Goal: Transaction & Acquisition: Purchase product/service

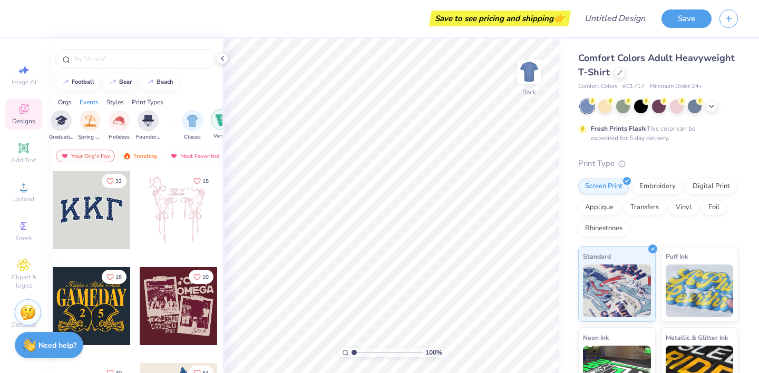
scroll to position [0, 434]
click at [618, 74] on icon at bounding box center [619, 71] width 5 height 5
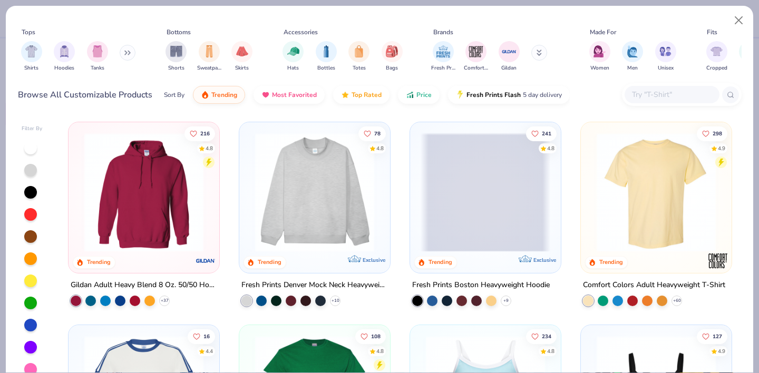
click at [123, 53] on button at bounding box center [128, 53] width 16 height 16
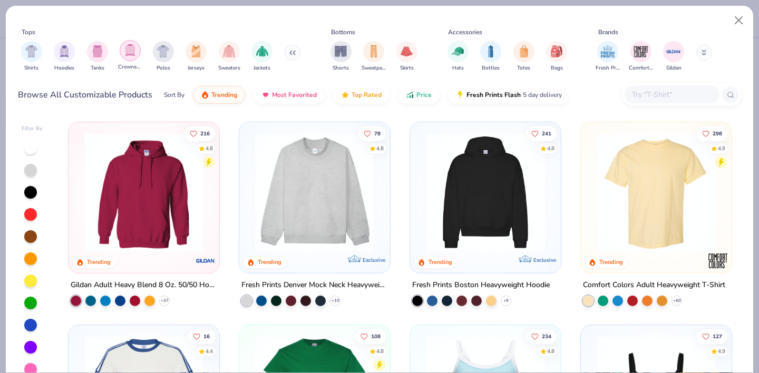
click at [132, 53] on img "filter for Crewnecks" at bounding box center [130, 50] width 12 height 12
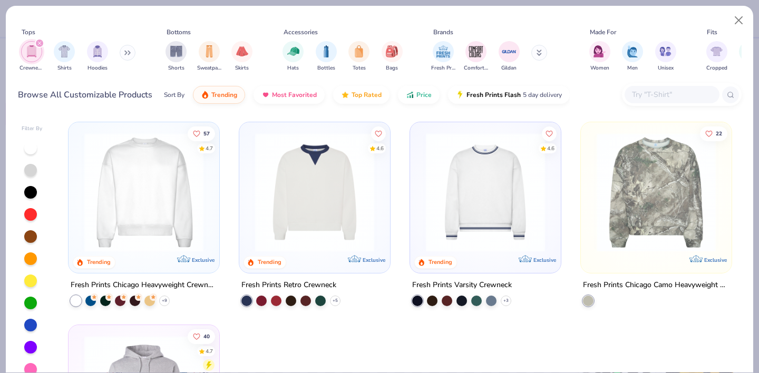
click at [131, 53] on icon at bounding box center [127, 52] width 6 height 5
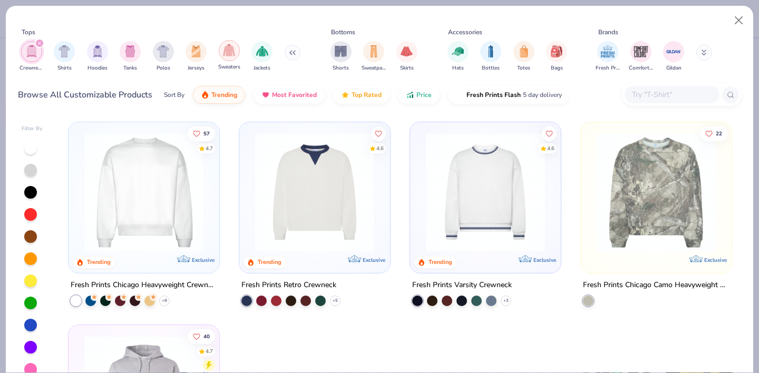
click at [235, 50] on img "filter for Sweaters" at bounding box center [229, 50] width 12 height 12
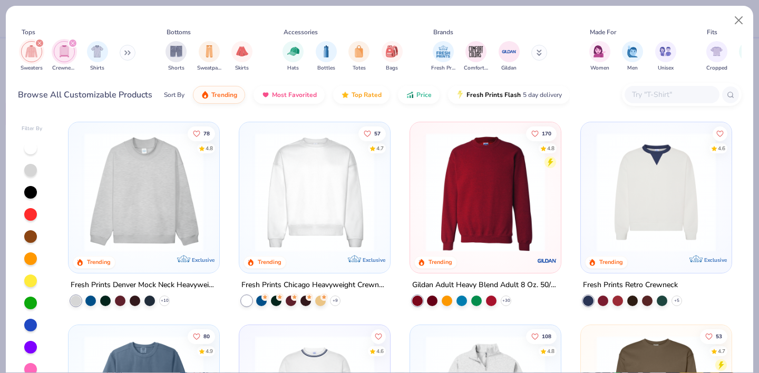
click at [130, 195] on img at bounding box center [144, 192] width 130 height 119
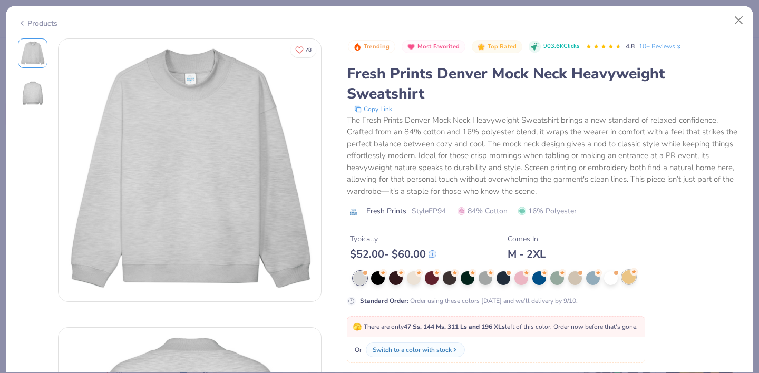
click at [632, 278] on div at bounding box center [629, 277] width 14 height 14
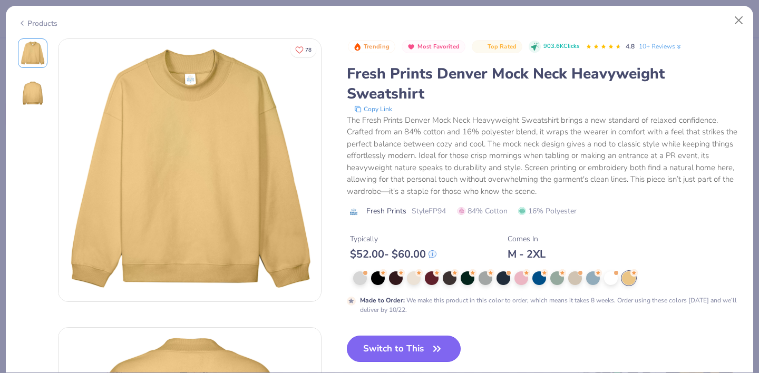
click at [412, 345] on button "Switch to This" at bounding box center [404, 349] width 114 height 26
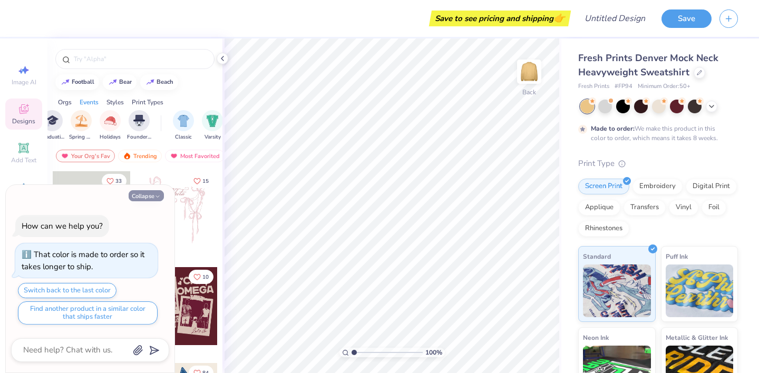
click at [160, 197] on icon "button" at bounding box center [157, 196] width 6 height 6
type textarea "x"
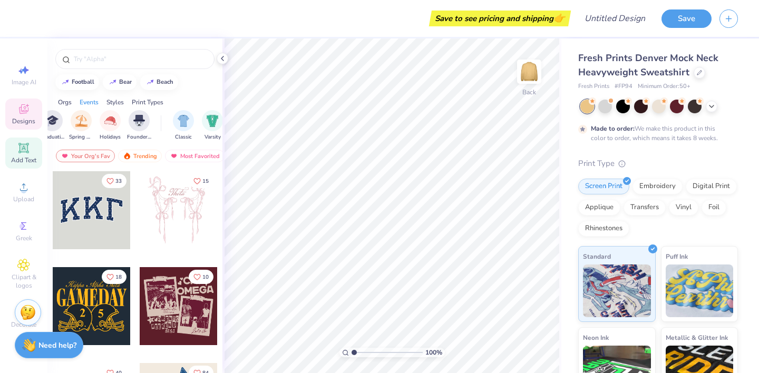
click at [14, 151] on div "Add Text" at bounding box center [23, 153] width 37 height 31
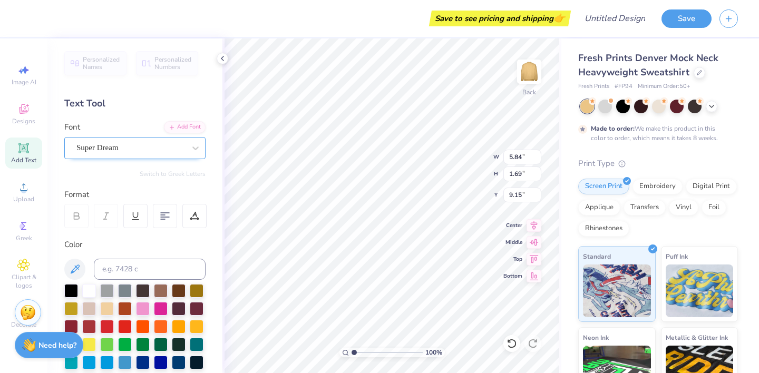
click at [149, 149] on div "Super Dream" at bounding box center [130, 148] width 111 height 16
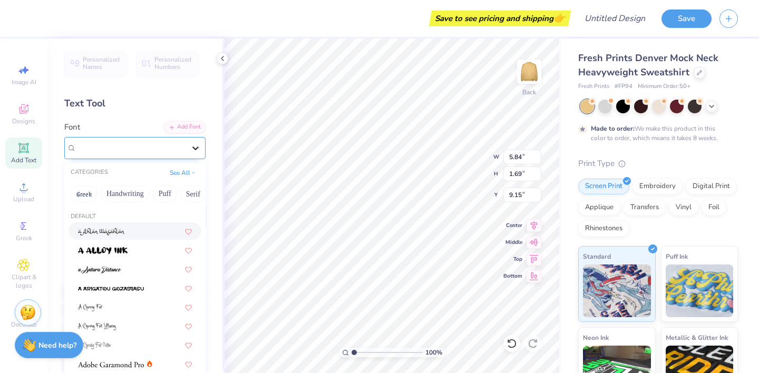
click at [193, 150] on icon at bounding box center [195, 148] width 11 height 11
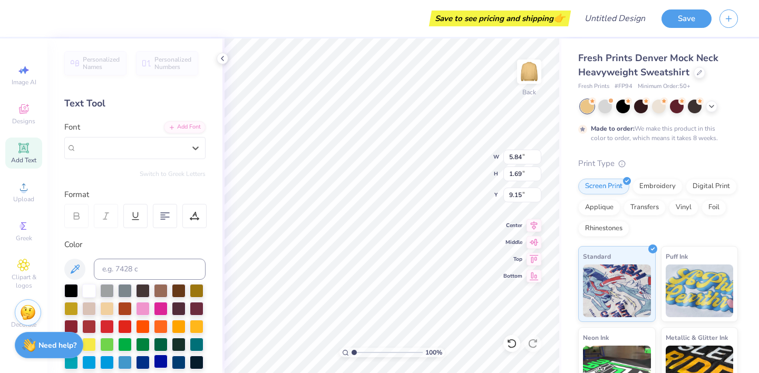
click at [164, 362] on div at bounding box center [161, 362] width 14 height 14
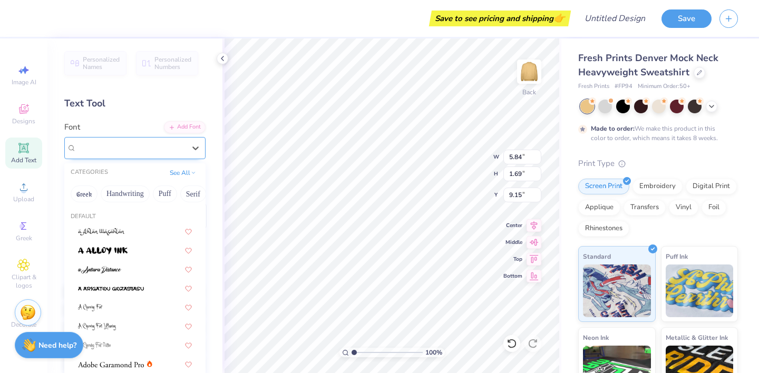
click at [131, 140] on div "Super Dream" at bounding box center [130, 148] width 111 height 16
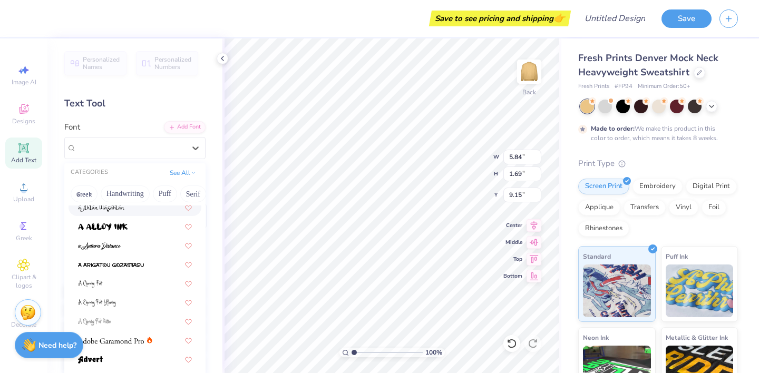
scroll to position [25, 0]
click at [164, 192] on button "Puff" at bounding box center [165, 194] width 24 height 17
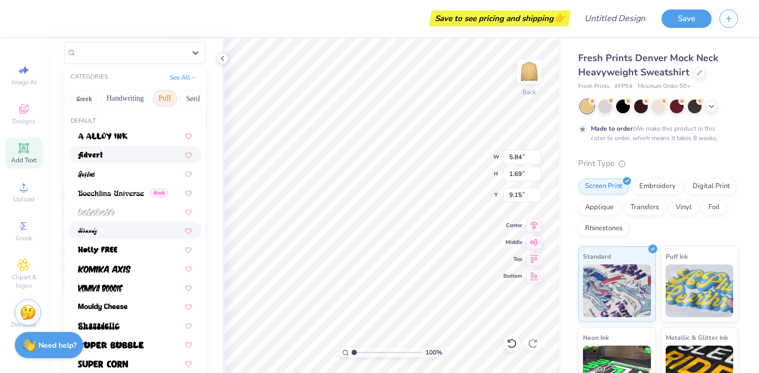
scroll to position [98, 0]
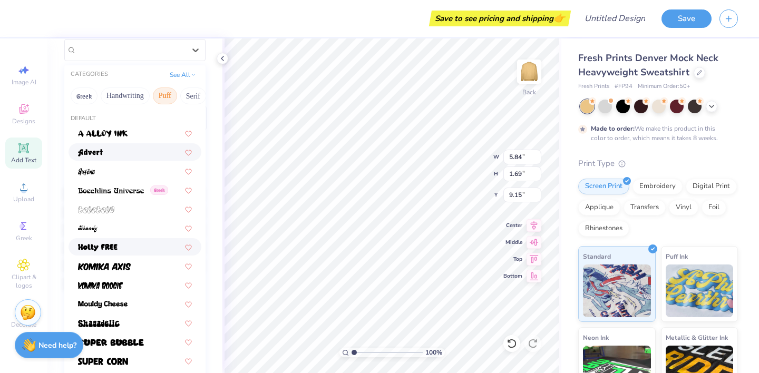
click at [144, 245] on div at bounding box center [135, 246] width 114 height 11
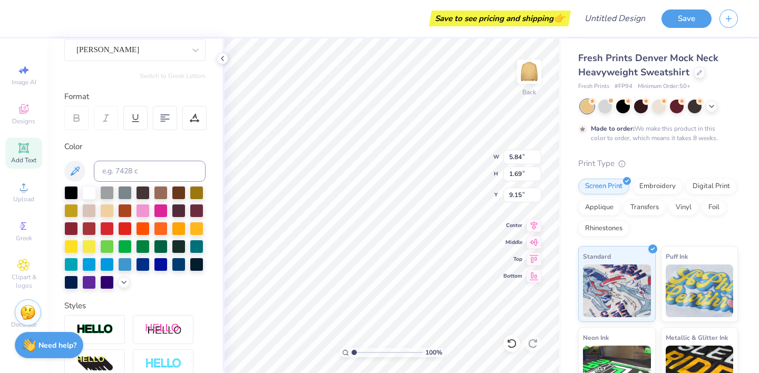
type input "5.44"
type input "1.67"
type input "9.16"
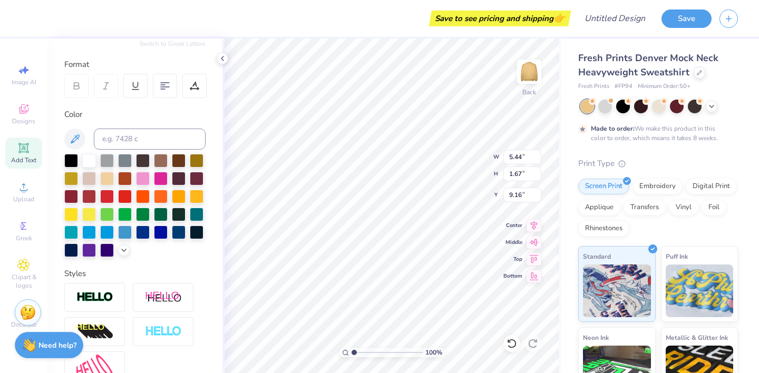
scroll to position [0, 0]
type textarea "T"
type textarea "[MEDICAL_DATA]"
type input "6.46"
type input "10.40"
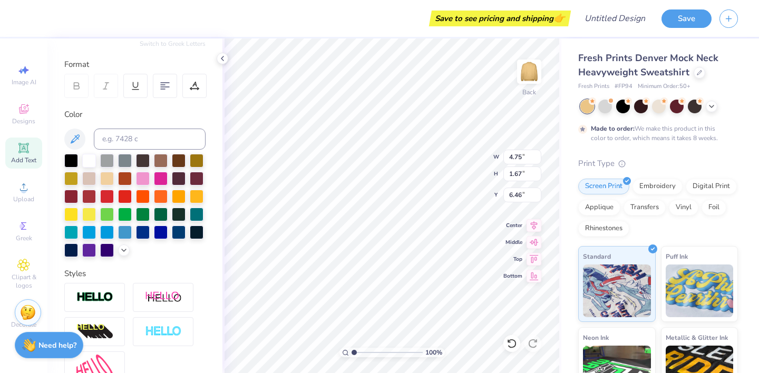
type input "3.66"
type input "4.48"
type input "12.78"
type input "4.49"
type input "2.09"
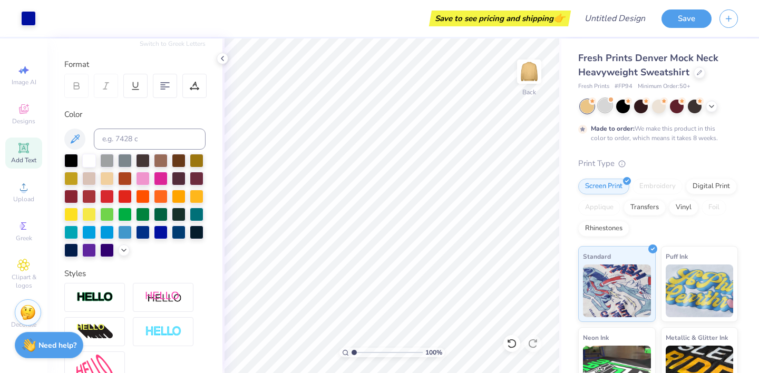
click at [608, 105] on div at bounding box center [605, 106] width 14 height 14
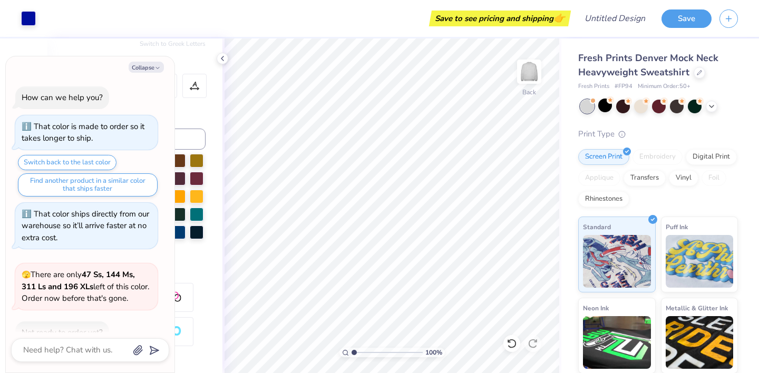
scroll to position [198, 0]
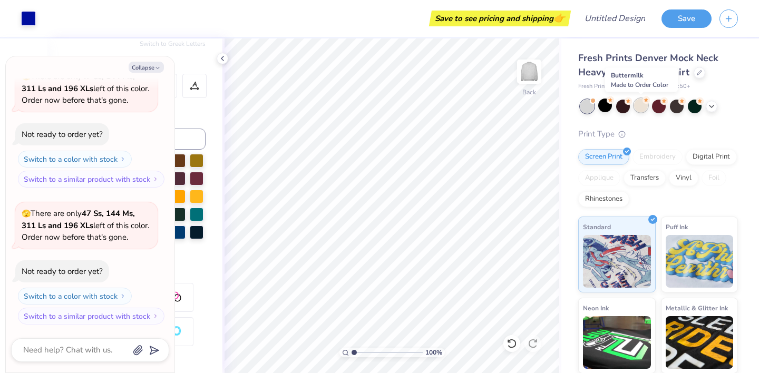
click at [638, 107] on div at bounding box center [641, 106] width 14 height 14
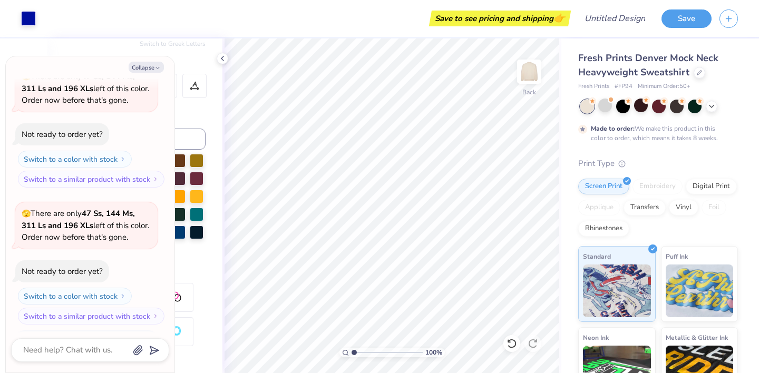
scroll to position [286, 0]
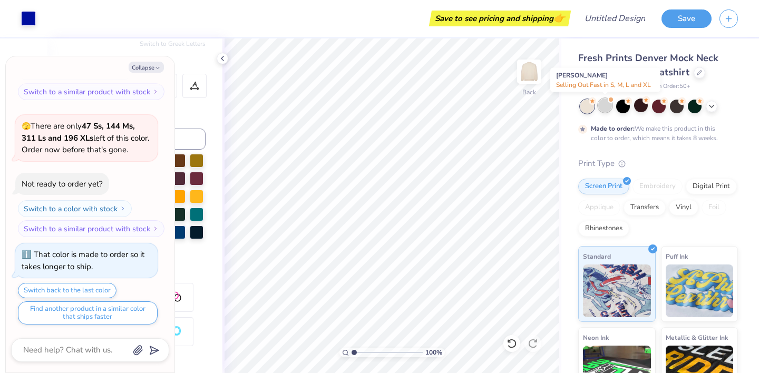
click at [606, 110] on div at bounding box center [605, 106] width 14 height 14
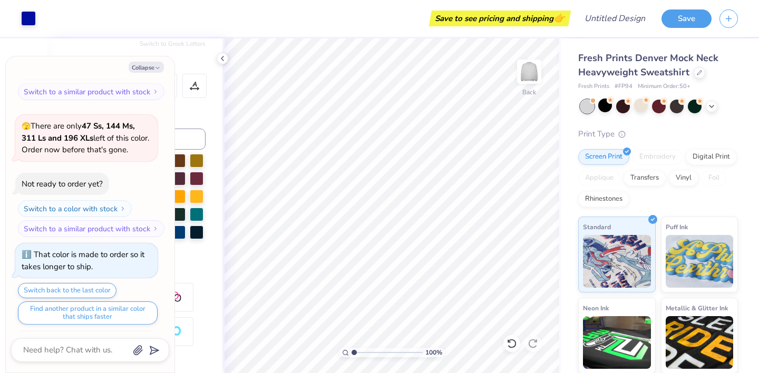
scroll to position [475, 0]
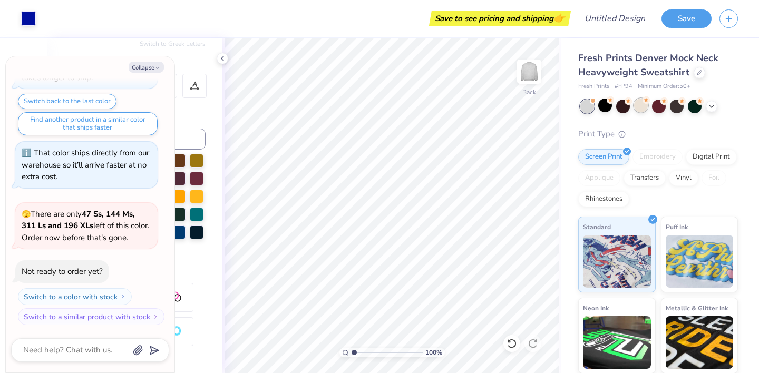
click at [640, 106] on div at bounding box center [641, 106] width 14 height 14
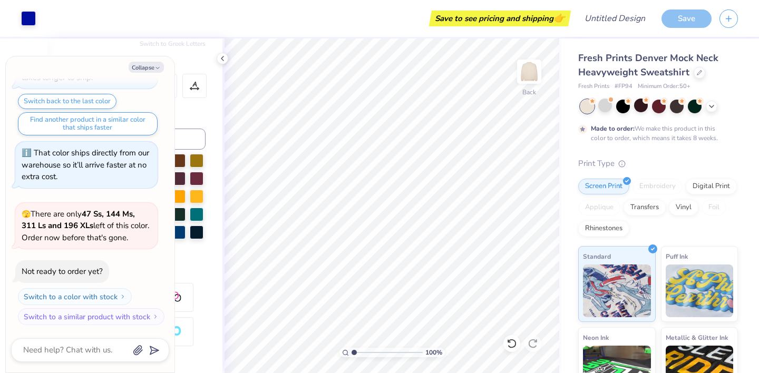
scroll to position [563, 0]
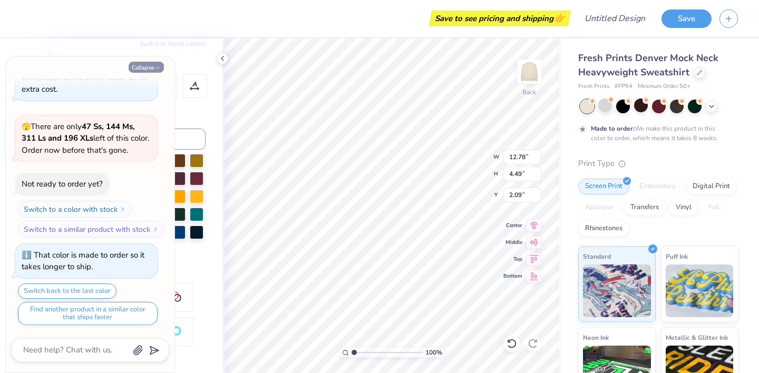
click at [151, 66] on button "Collapse" at bounding box center [146, 67] width 35 height 11
type textarea "x"
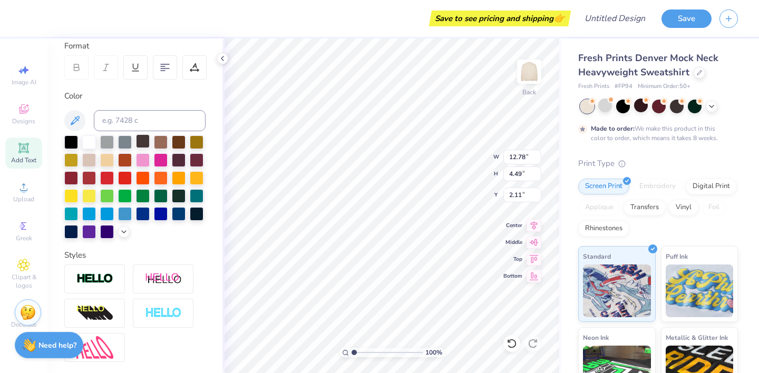
scroll to position [0, 0]
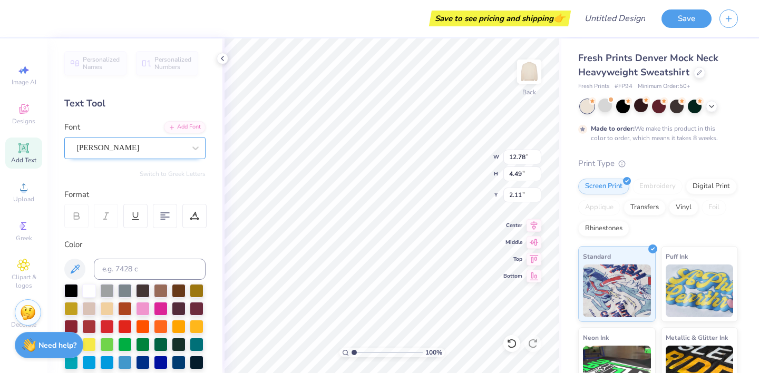
click at [139, 140] on div "[PERSON_NAME]" at bounding box center [130, 148] width 111 height 16
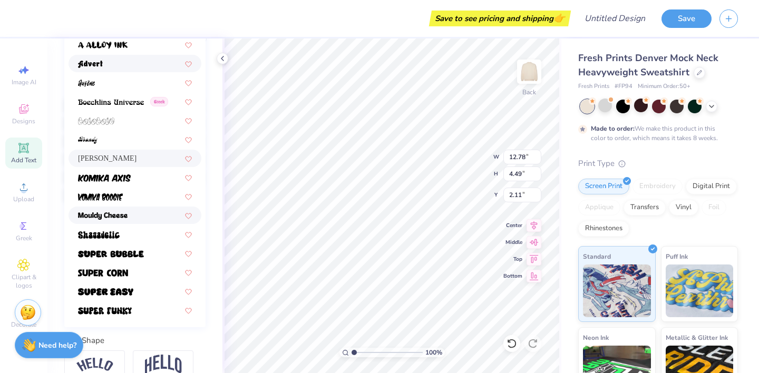
scroll to position [185, 0]
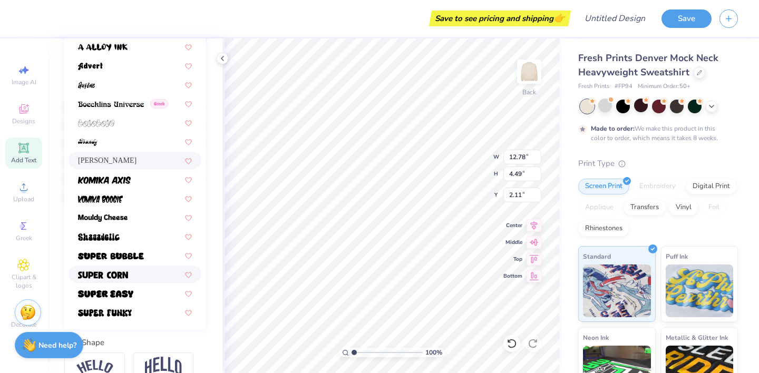
click at [138, 272] on div at bounding box center [135, 274] width 114 height 11
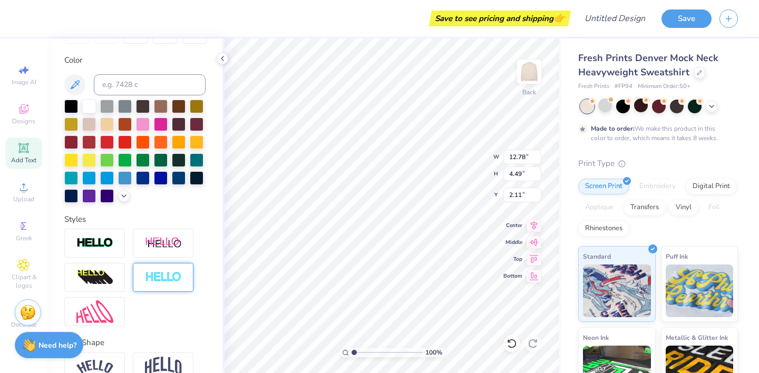
type input "12.91"
type input "4.20"
type input "2.26"
type input "0.90"
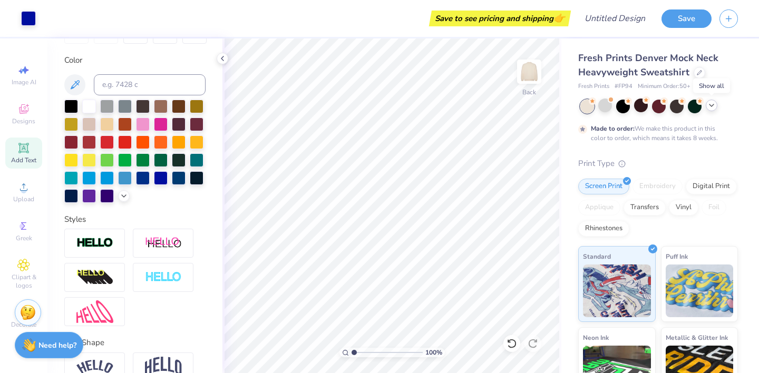
click at [712, 105] on icon at bounding box center [712, 105] width 8 height 8
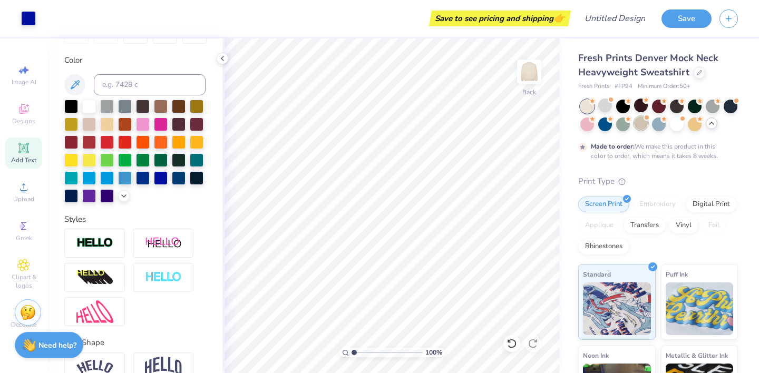
click at [638, 122] on div at bounding box center [641, 124] width 14 height 14
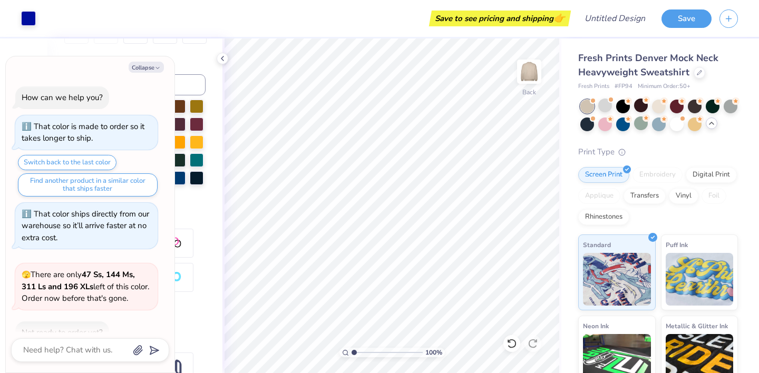
scroll to position [752, 0]
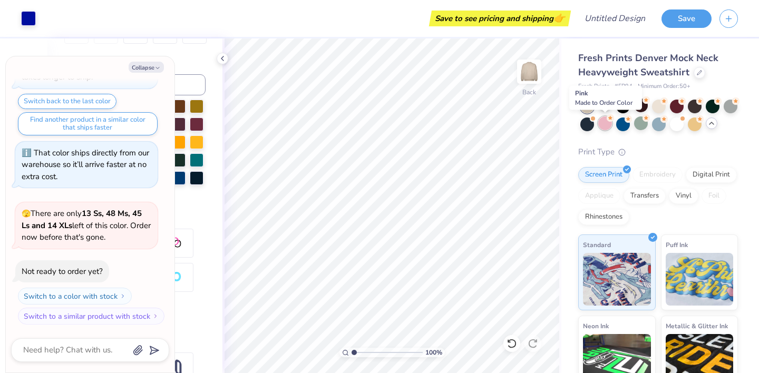
click at [604, 127] on div at bounding box center [605, 124] width 14 height 14
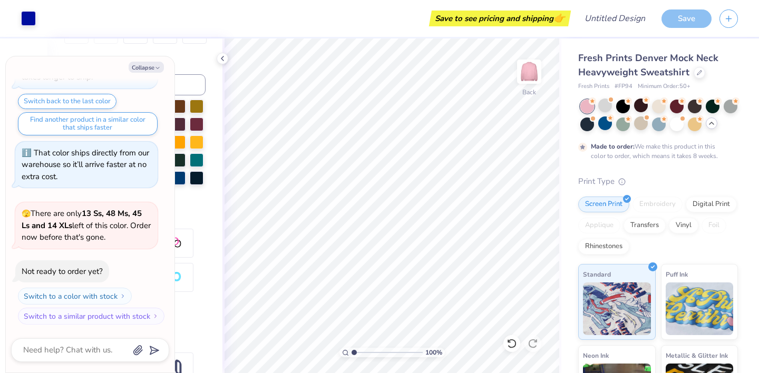
scroll to position [840, 0]
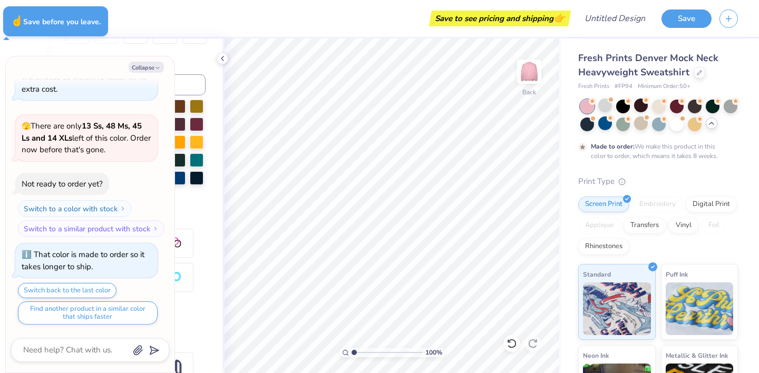
type textarea "x"
